Goal: Information Seeking & Learning: Learn about a topic

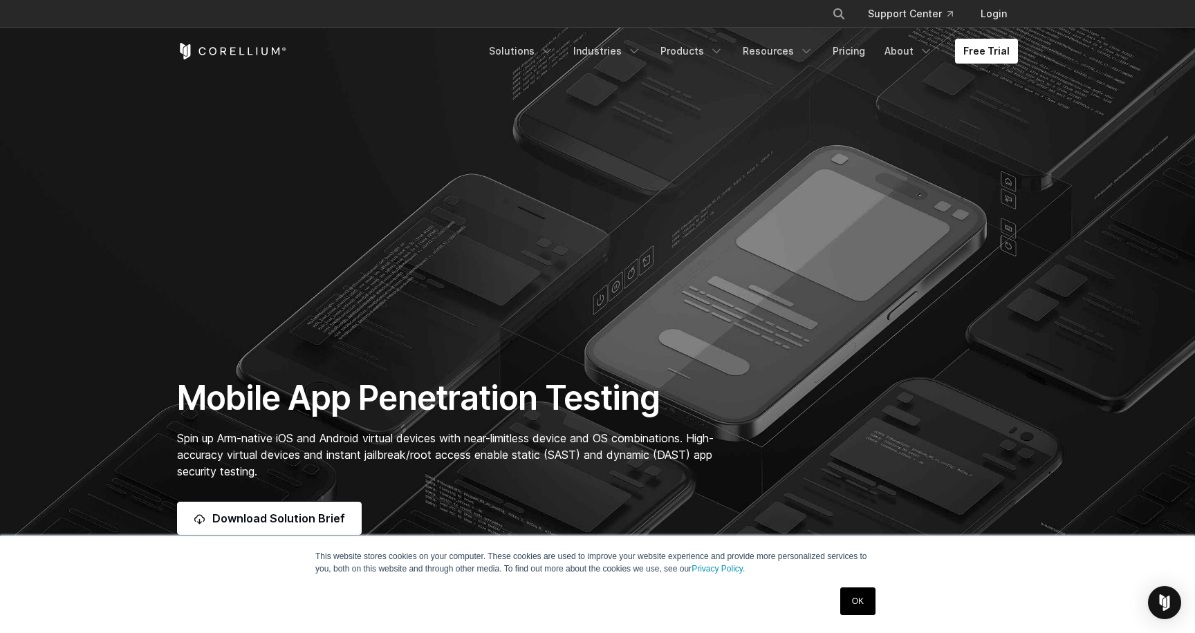
click at [241, 52] on icon "Corellium Home" at bounding box center [232, 51] width 110 height 17
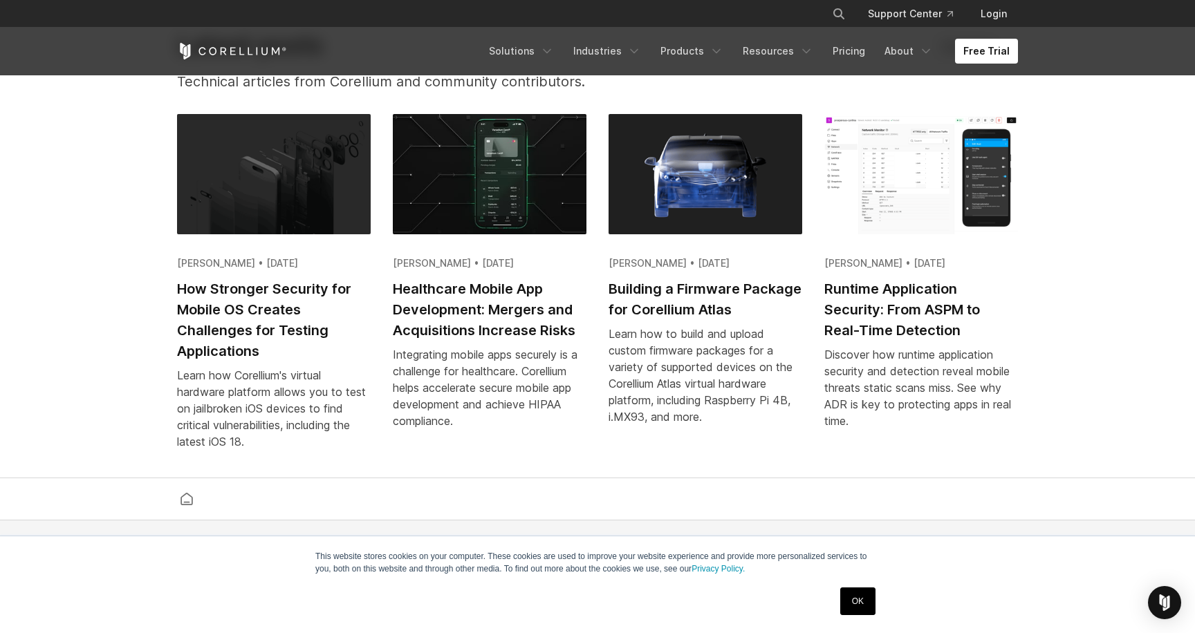
scroll to position [2743, 0]
click at [931, 312] on h2 "Runtime Application Security: From ASPM to Real-Time Detection" at bounding box center [921, 309] width 194 height 62
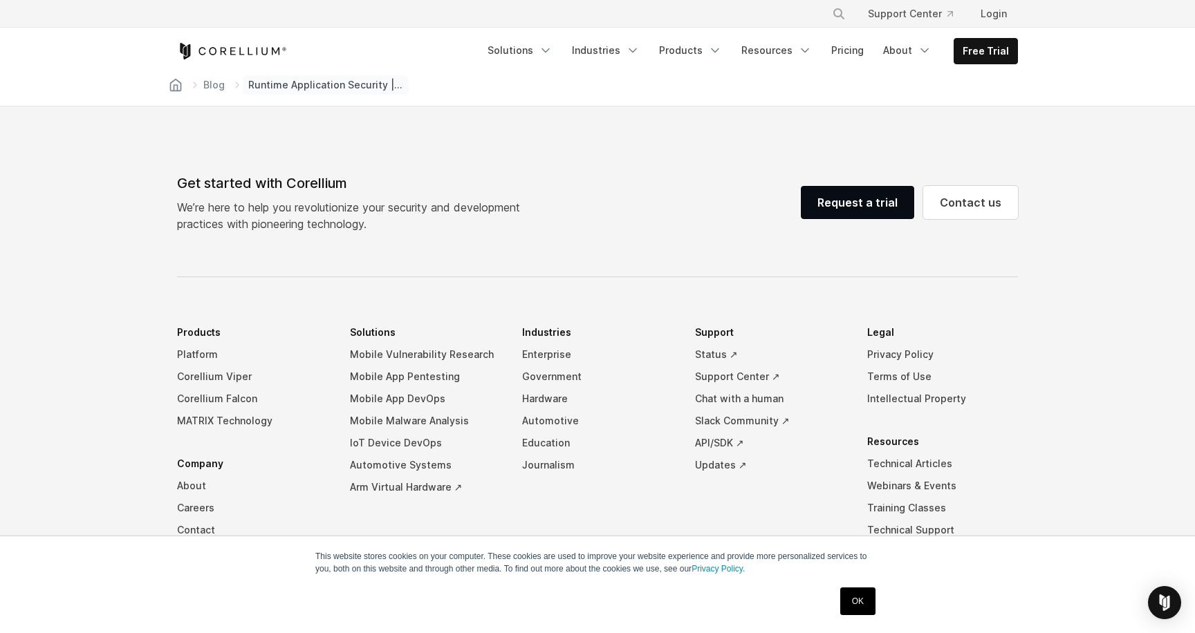
scroll to position [7742, 0]
